Goal: Task Accomplishment & Management: Manage account settings

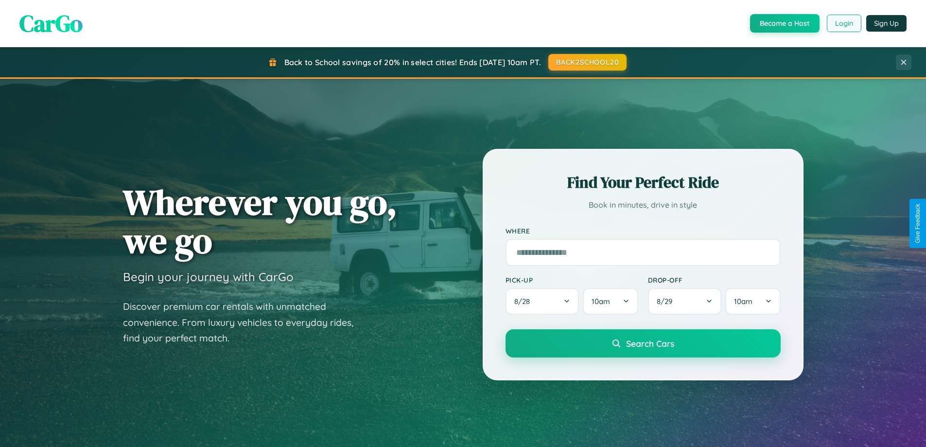
click at [843, 23] on button "Login" at bounding box center [844, 23] width 35 height 17
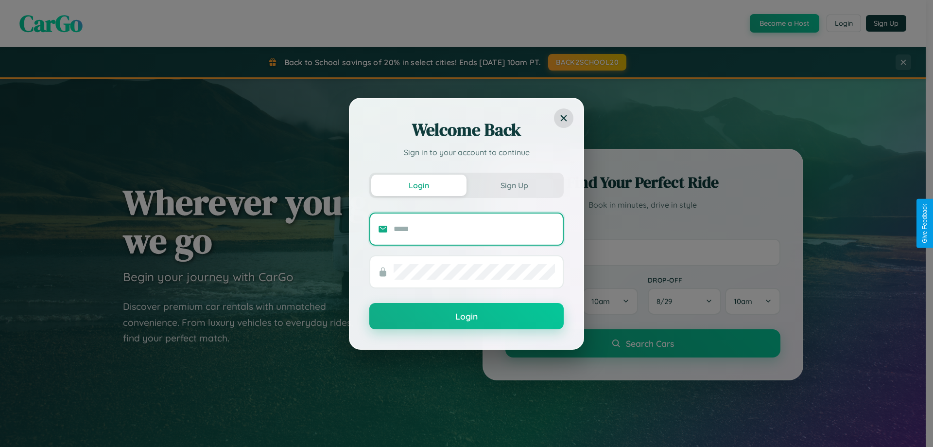
click at [474, 228] on input "text" at bounding box center [474, 229] width 161 height 16
type input "**********"
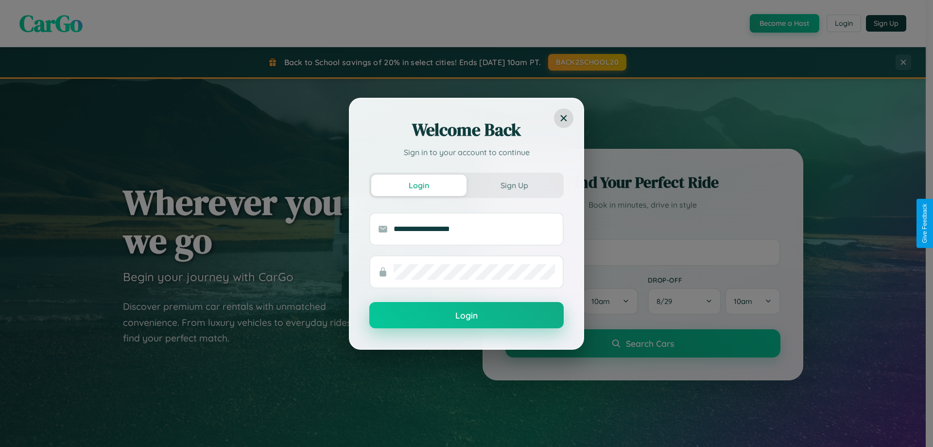
click at [467, 315] on button "Login" at bounding box center [466, 315] width 194 height 26
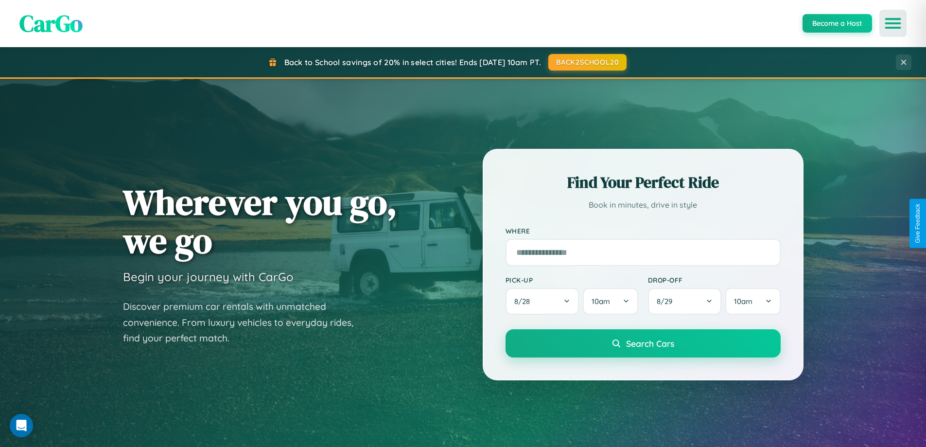
click at [893, 23] on icon "Open menu" at bounding box center [893, 23] width 14 height 9
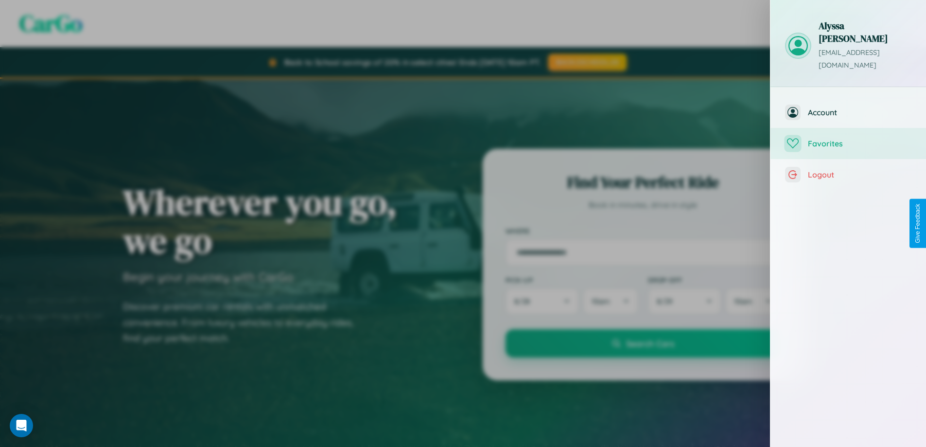
click at [848, 139] on span "Favorites" at bounding box center [860, 144] width 104 height 10
